Goal: Task Accomplishment & Management: Use online tool/utility

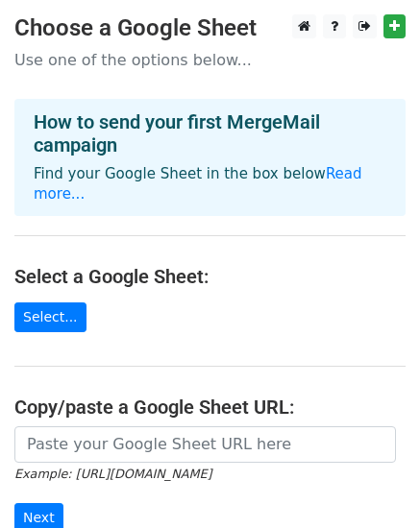
scroll to position [192, 0]
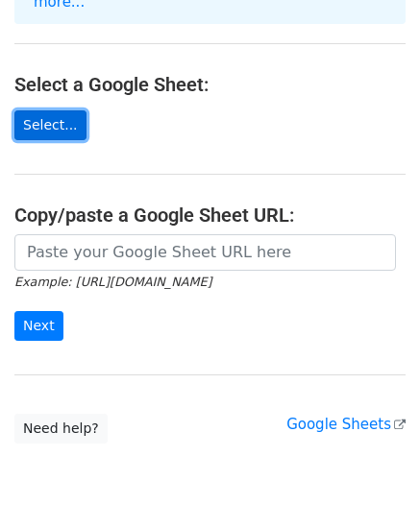
click at [54, 110] on link "Select..." at bounding box center [50, 125] width 72 height 30
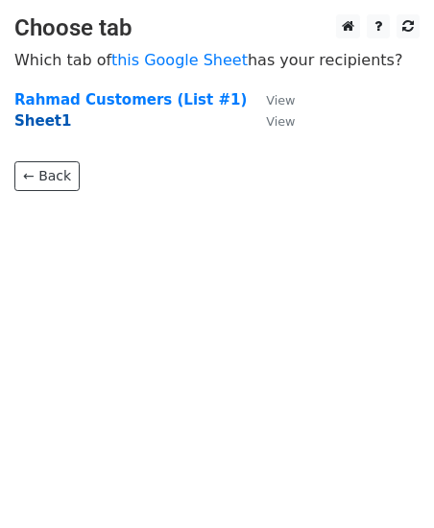
click at [46, 126] on strong "Sheet1" at bounding box center [42, 120] width 57 height 17
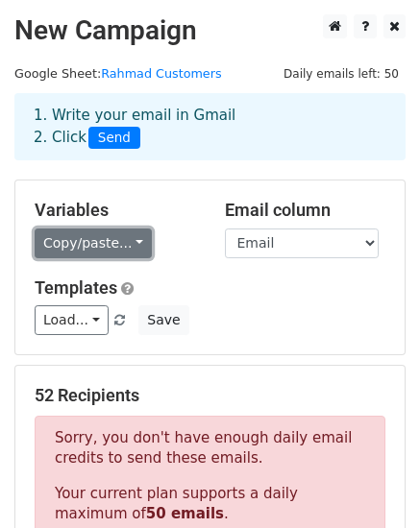
click at [117, 244] on link "Copy/paste..." at bounding box center [93, 244] width 117 height 30
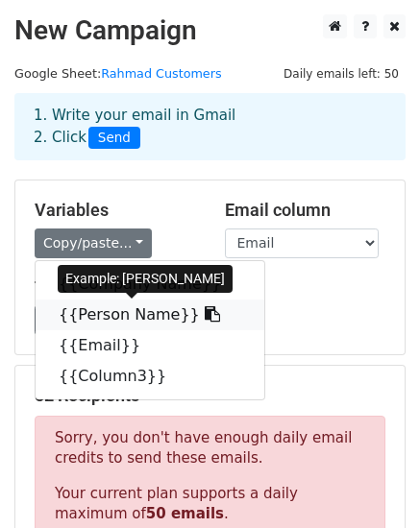
click at [134, 315] on link "{{Person Name}}" at bounding box center [150, 315] width 229 height 31
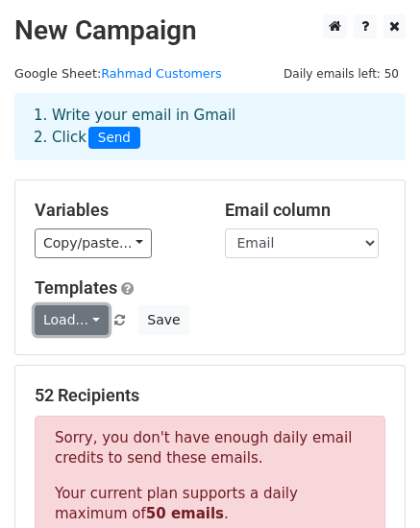
click at [73, 324] on link "Load..." at bounding box center [72, 320] width 74 height 30
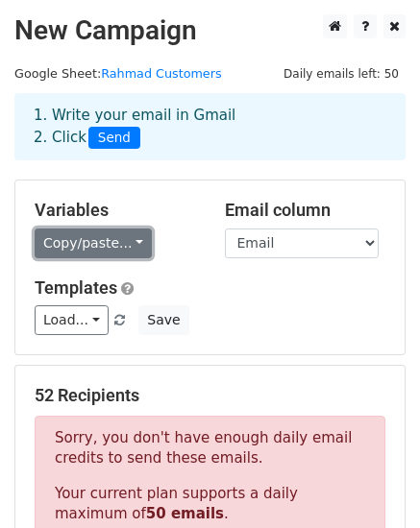
click at [111, 234] on link "Copy/paste..." at bounding box center [93, 244] width 117 height 30
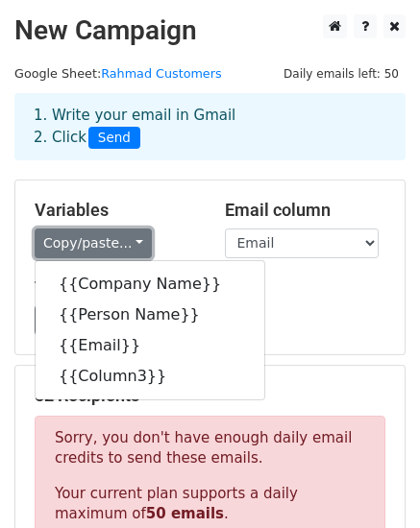
click at [111, 234] on link "Copy/paste..." at bounding box center [93, 244] width 117 height 30
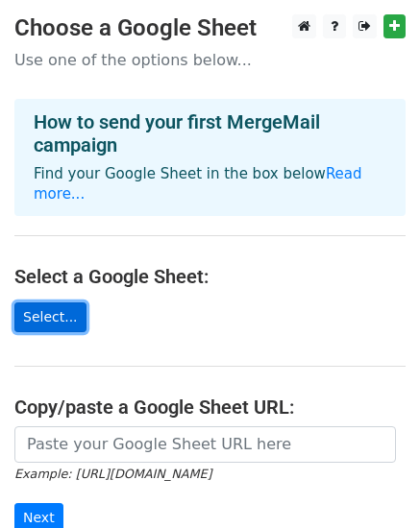
click at [58, 302] on link "Select..." at bounding box center [50, 317] width 72 height 30
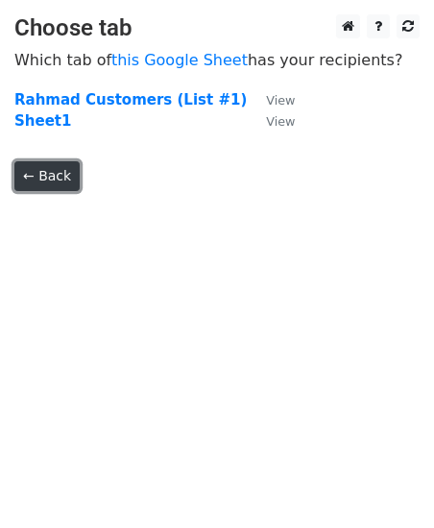
click at [65, 174] on link "← Back" at bounding box center [46, 176] width 65 height 30
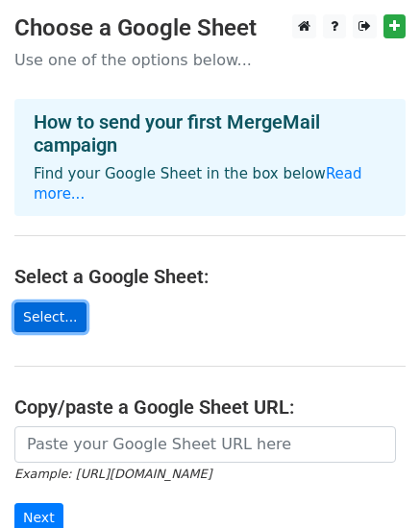
click at [60, 302] on link "Select..." at bounding box center [50, 317] width 72 height 30
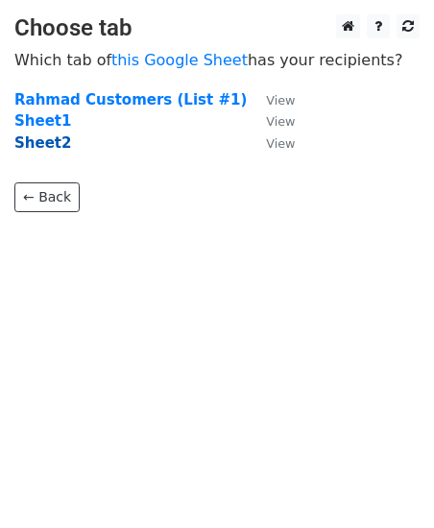
click at [37, 145] on strong "Sheet2" at bounding box center [42, 142] width 57 height 17
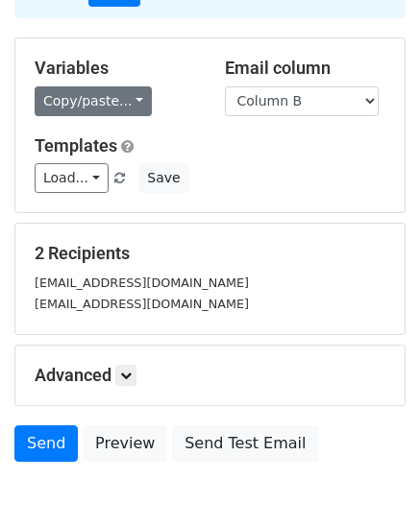
scroll to position [46, 0]
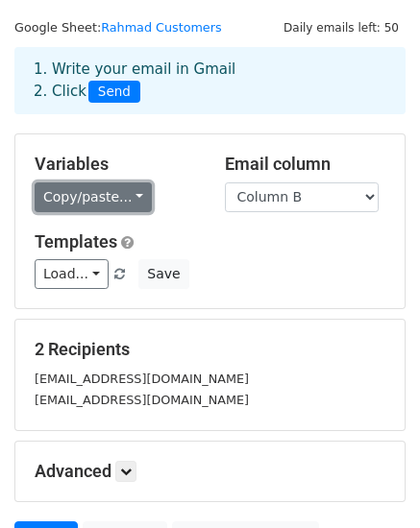
click at [124, 197] on link "Copy/paste..." at bounding box center [93, 197] width 117 height 30
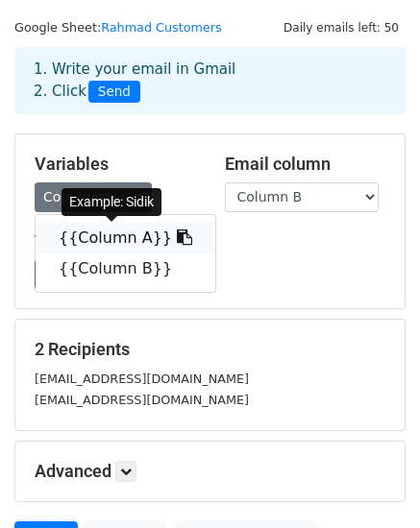
click at [127, 239] on link "{{Column A}}" at bounding box center [126, 238] width 180 height 31
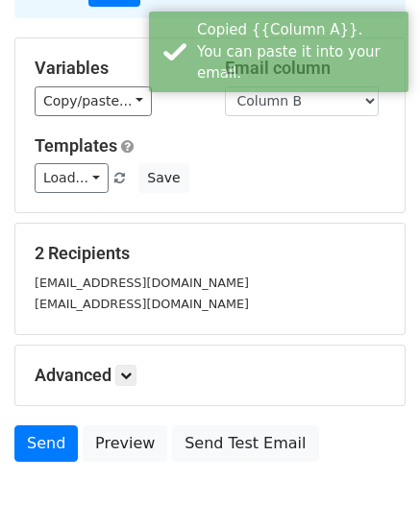
scroll to position [238, 0]
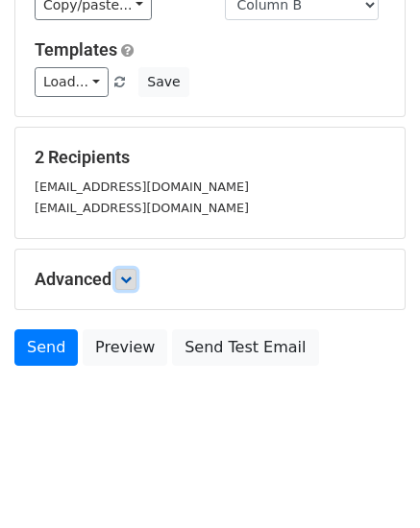
click at [136, 275] on link at bounding box center [125, 279] width 21 height 21
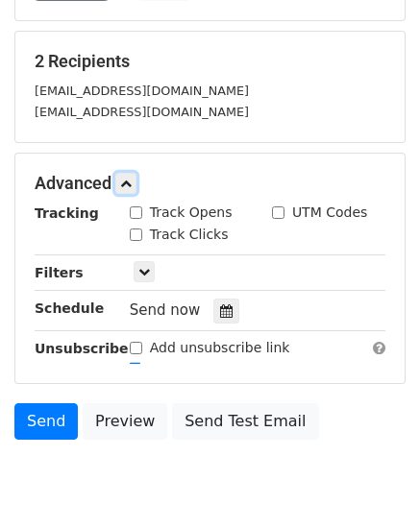
scroll to position [426, 0]
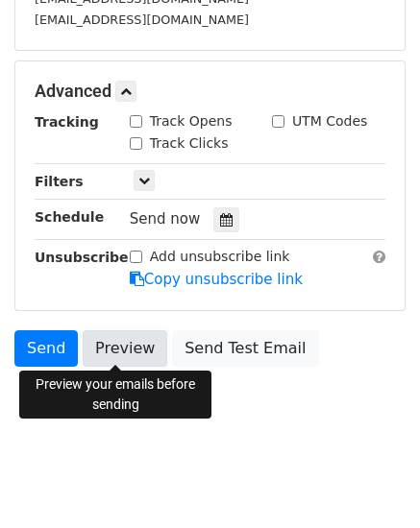
click at [130, 348] on link "Preview" at bounding box center [125, 348] width 85 height 36
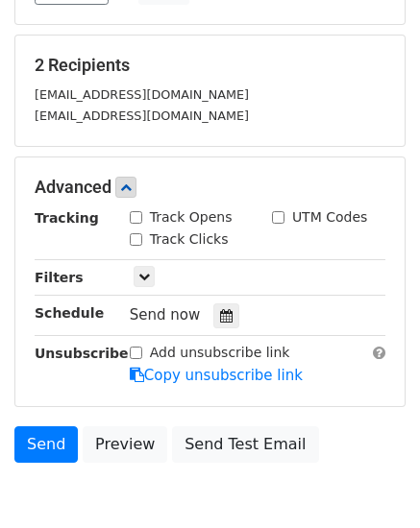
scroll to position [0, 0]
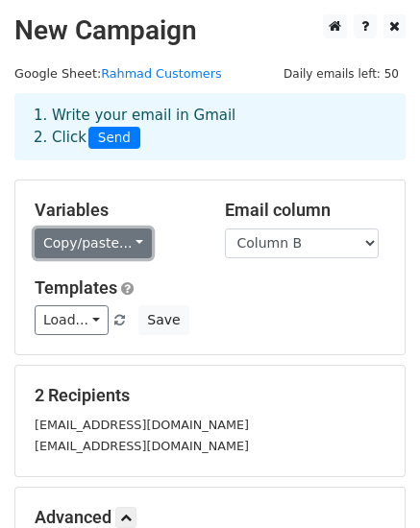
click at [119, 248] on link "Copy/paste..." at bounding box center [93, 244] width 117 height 30
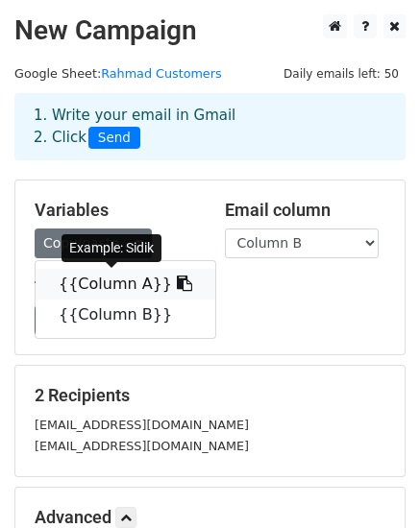
click at [177, 285] on icon at bounding box center [184, 283] width 15 height 15
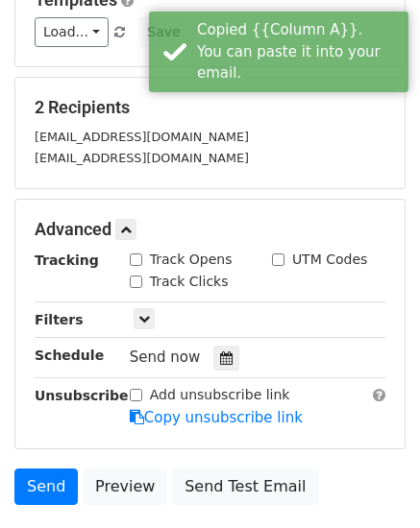
scroll to position [384, 0]
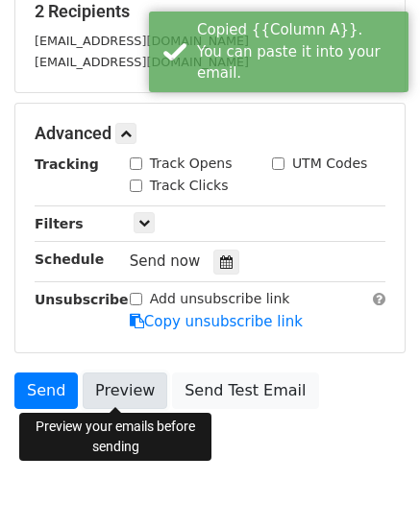
click at [127, 387] on link "Preview" at bounding box center [125, 391] width 85 height 36
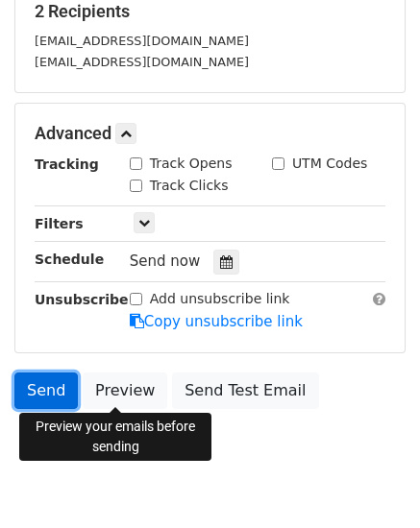
click at [40, 390] on link "Send" at bounding box center [45, 391] width 63 height 36
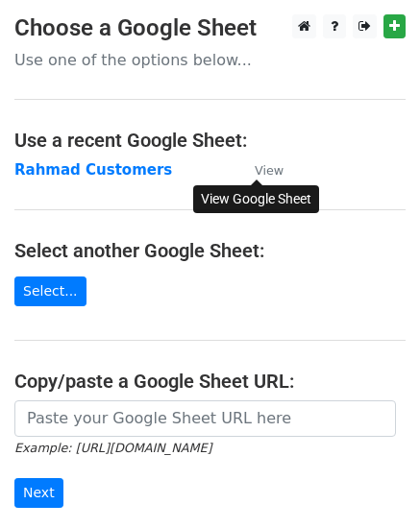
click at [258, 168] on small "View" at bounding box center [268, 170] width 29 height 14
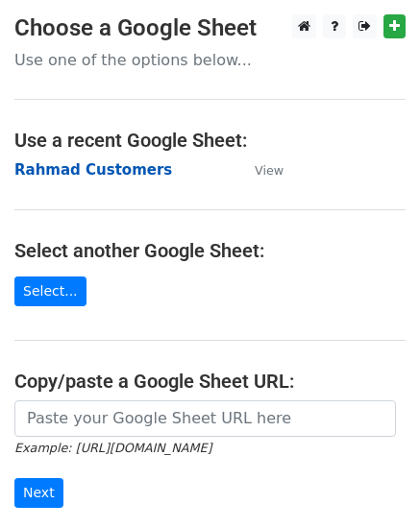
click at [96, 173] on strong "Rahmad Customers" at bounding box center [92, 169] width 157 height 17
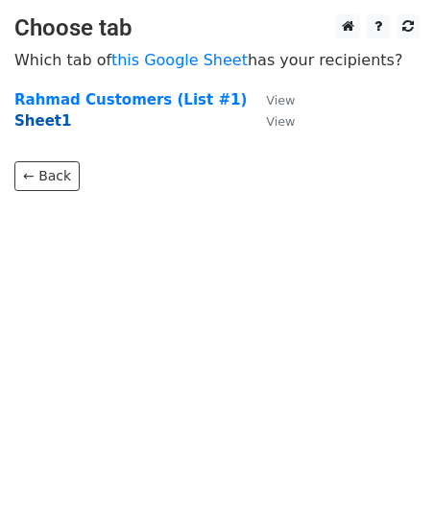
click at [36, 121] on strong "Sheet1" at bounding box center [42, 120] width 57 height 17
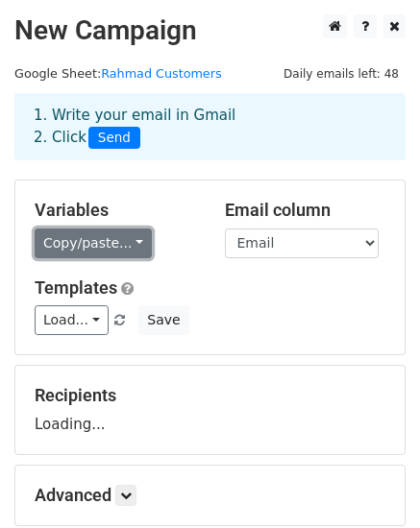
click at [109, 245] on link "Copy/paste..." at bounding box center [93, 244] width 117 height 30
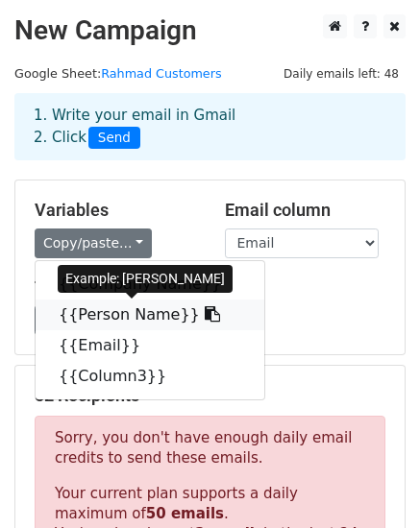
click at [117, 315] on link "{{Person Name}}" at bounding box center [150, 315] width 229 height 31
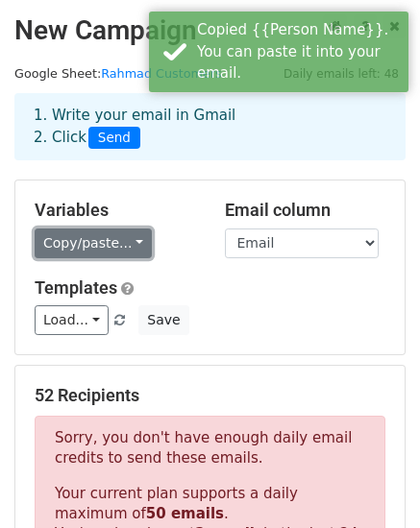
click at [111, 242] on link "Copy/paste..." at bounding box center [93, 244] width 117 height 30
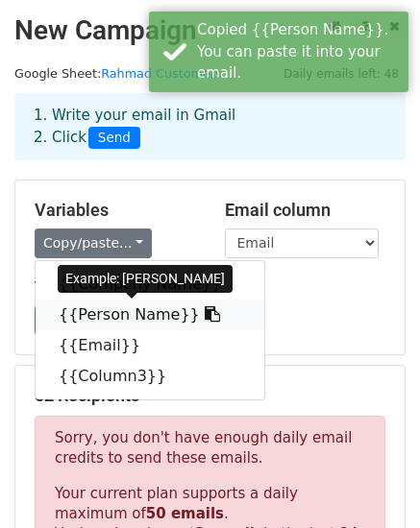
click at [205, 316] on icon at bounding box center [212, 313] width 15 height 15
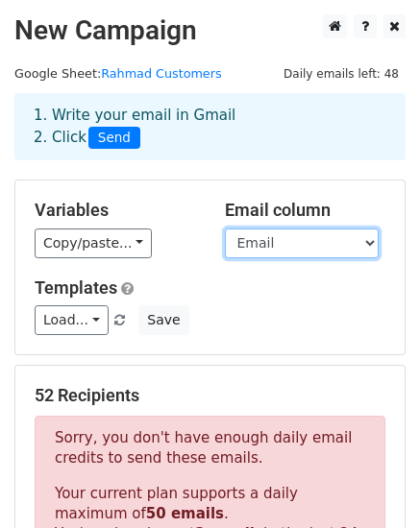
click at [304, 254] on select "Company Name Person Name Email Column3" at bounding box center [302, 244] width 154 height 30
click at [309, 245] on select "Company Name Person Name Email Column3" at bounding box center [302, 244] width 154 height 30
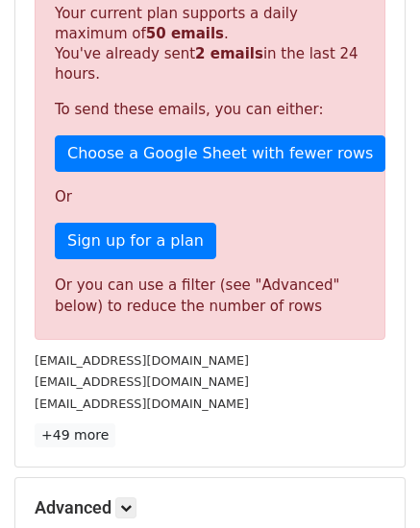
scroll to position [576, 0]
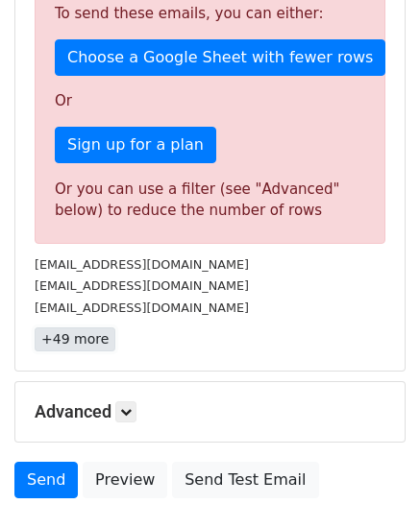
click at [83, 327] on link "+49 more" at bounding box center [75, 339] width 81 height 24
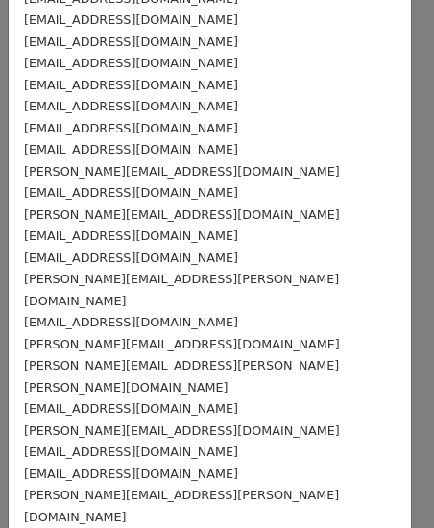
scroll to position [0, 0]
